Goal: Transaction & Acquisition: Purchase product/service

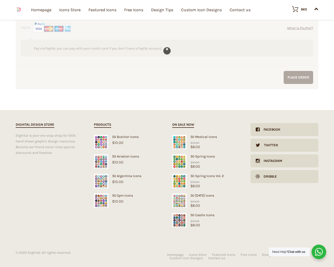
scroll to position [1087, 0]
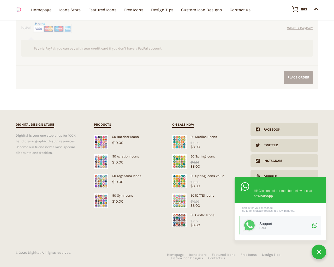
type textarea "1"
type input "1"
type input "20"
checkbox input "false"
type input "KfnqDuxw"
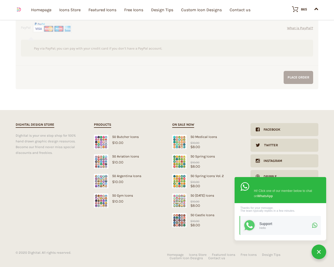
checkbox input "false"
type input "[EMAIL_ADDRESS][DOMAIN_NAME]"
checkbox input "false"
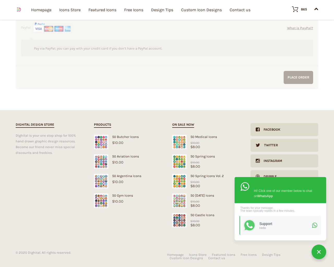
select select
checkbox input "false"
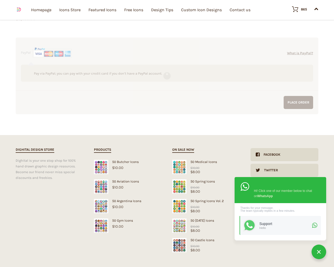
scroll to position [1112, 0]
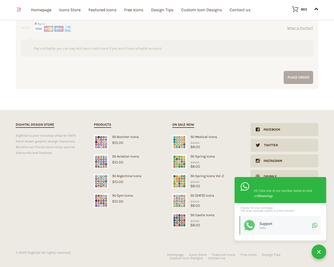
type input "NY"
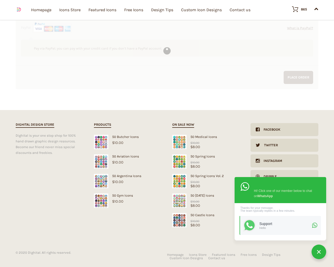
select select "AF"
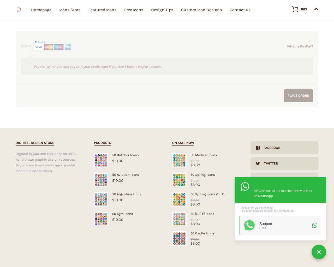
scroll to position [1106, 0]
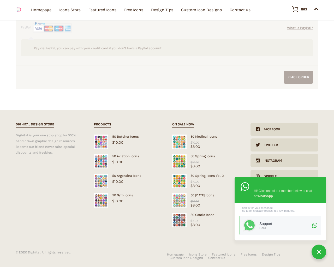
select select "AL"
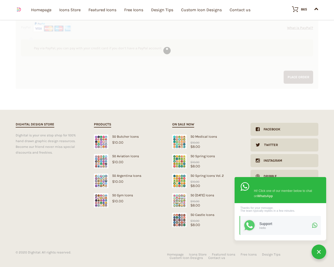
select select "AL-04"
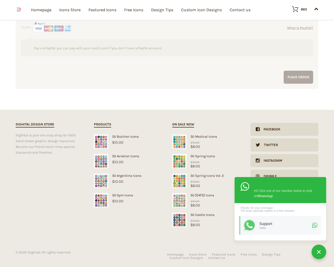
select select "DZ"
select select
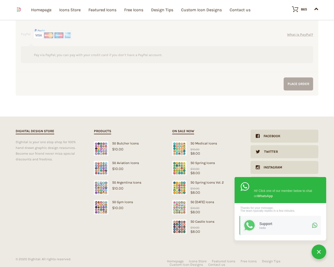
scroll to position [1112, 0]
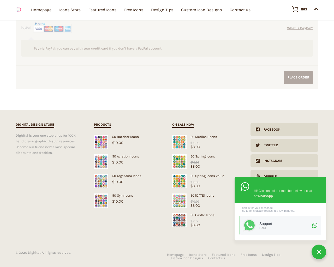
select select "AS"
select select "dark"
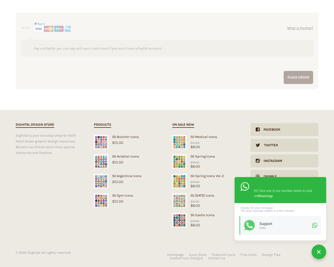
scroll to position [0, 0]
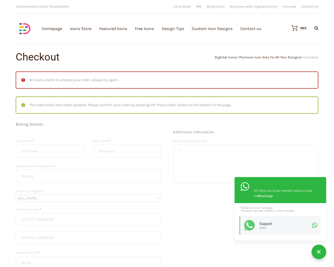
scroll to position [1112, 0]
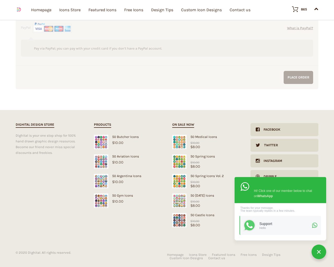
click at [154, 142] on input "Hide Price" at bounding box center [155, 143] width 3 height 3
checkbox input "true"
click at [154, 229] on input "Send me a copy of this e-mail" at bounding box center [155, 230] width 3 height 3
checkbox input "true"
